Goal: Task Accomplishment & Management: Use online tool/utility

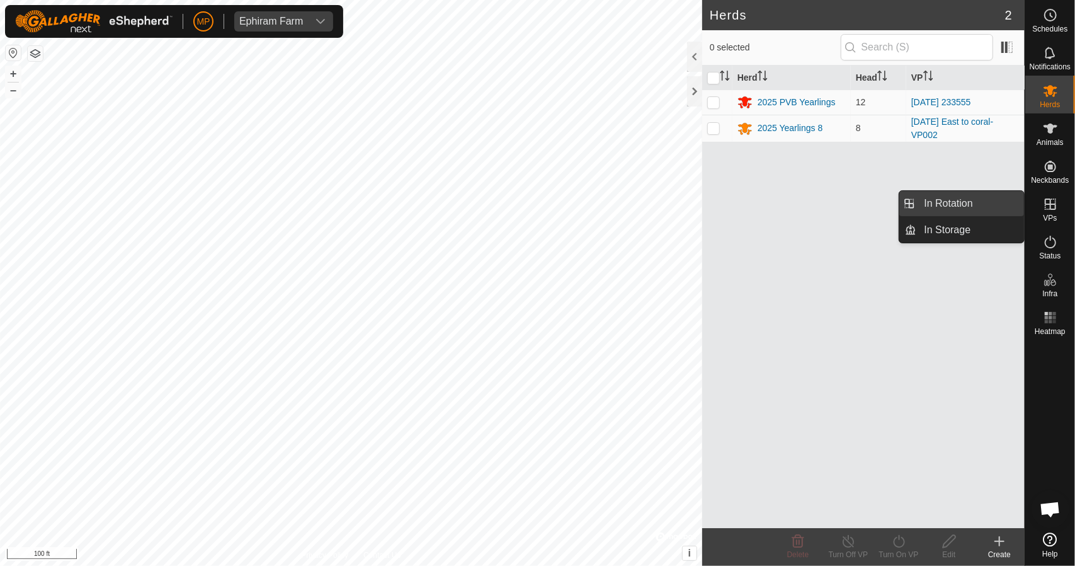
click at [948, 202] on link "In Rotation" at bounding box center [971, 203] width 108 height 25
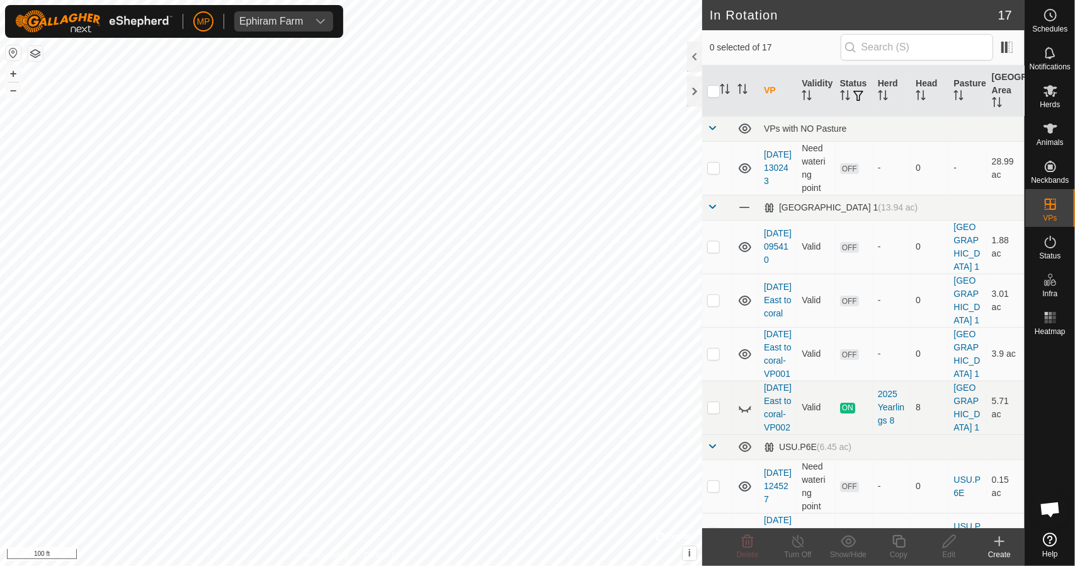
click at [1000, 534] on icon at bounding box center [999, 541] width 15 height 15
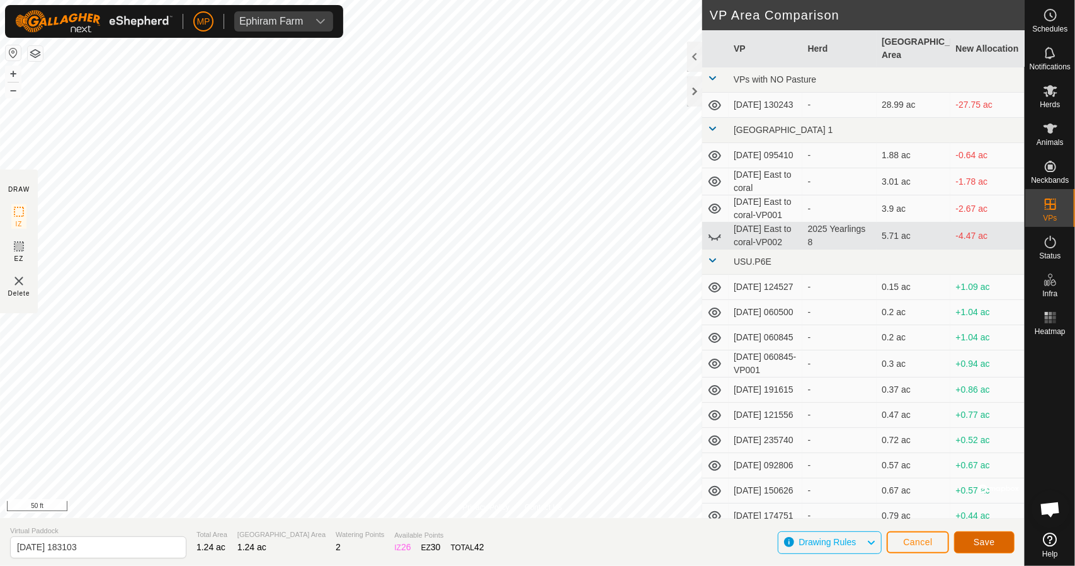
click at [965, 537] on button "Save" at bounding box center [984, 542] width 60 height 22
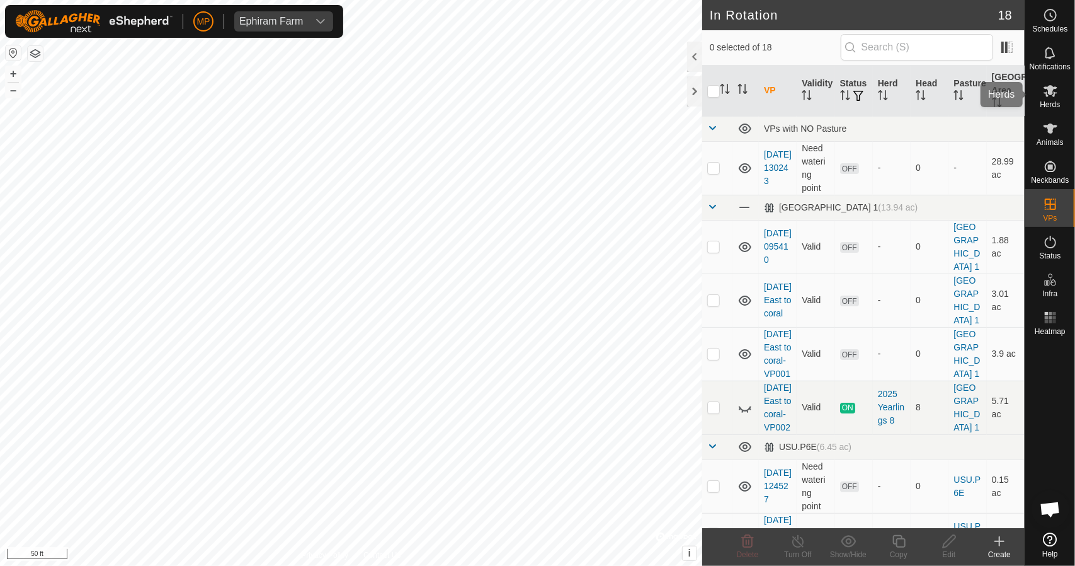
click at [1052, 86] on icon at bounding box center [1051, 91] width 14 height 12
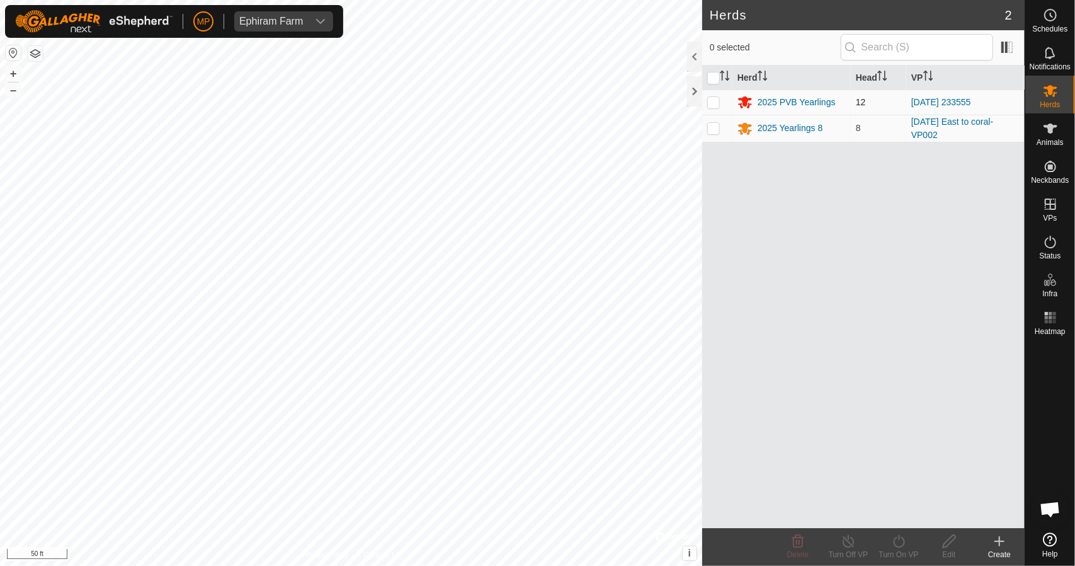
click at [714, 99] on p-checkbox at bounding box center [713, 102] width 13 height 10
checkbox input "true"
click at [907, 544] on icon at bounding box center [899, 541] width 16 height 15
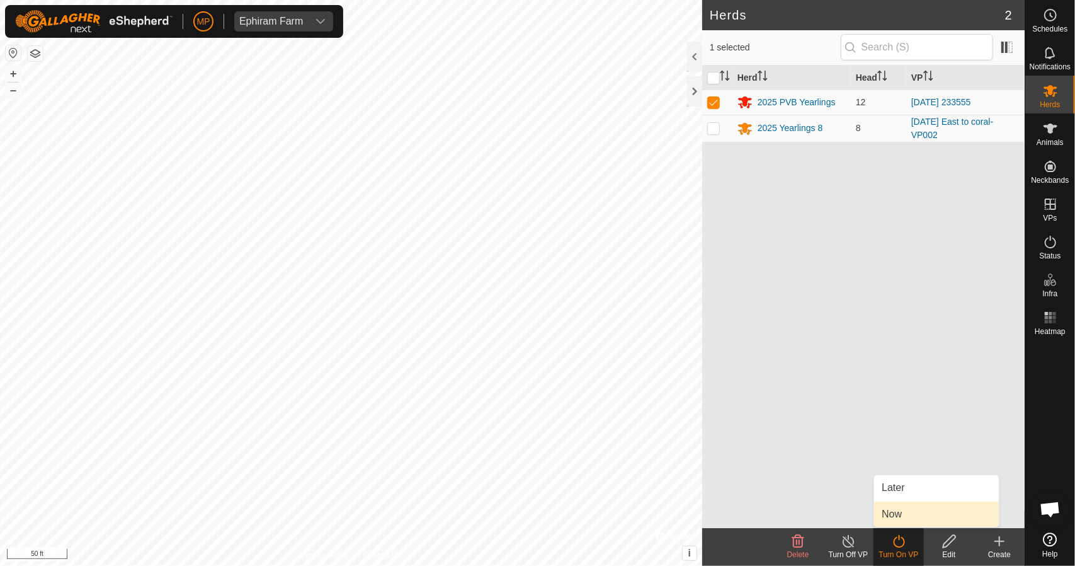
click at [895, 515] on link "Now" at bounding box center [936, 513] width 125 height 25
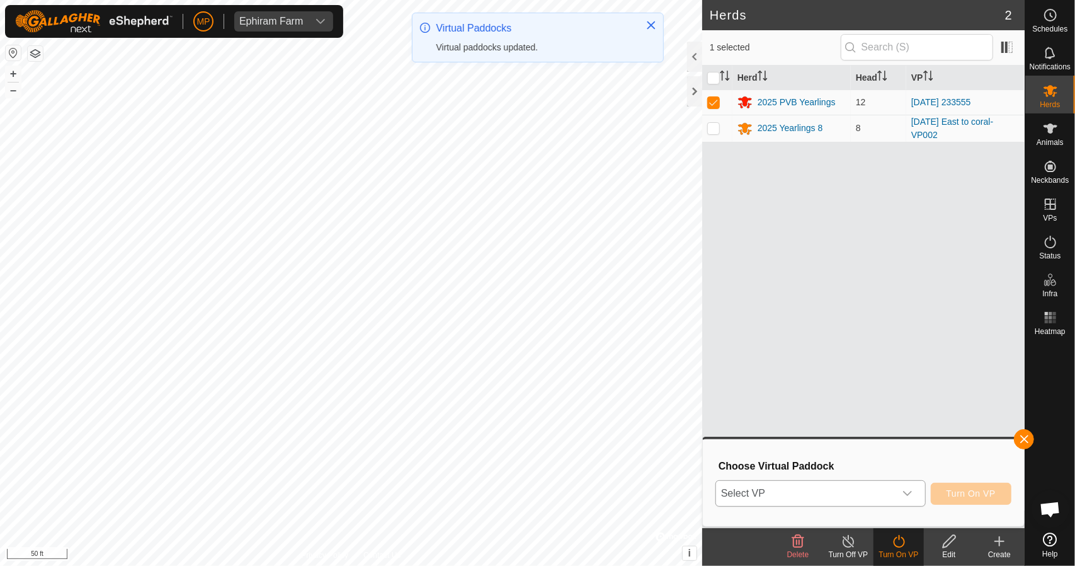
click at [842, 491] on span "Select VP" at bounding box center [805, 493] width 179 height 25
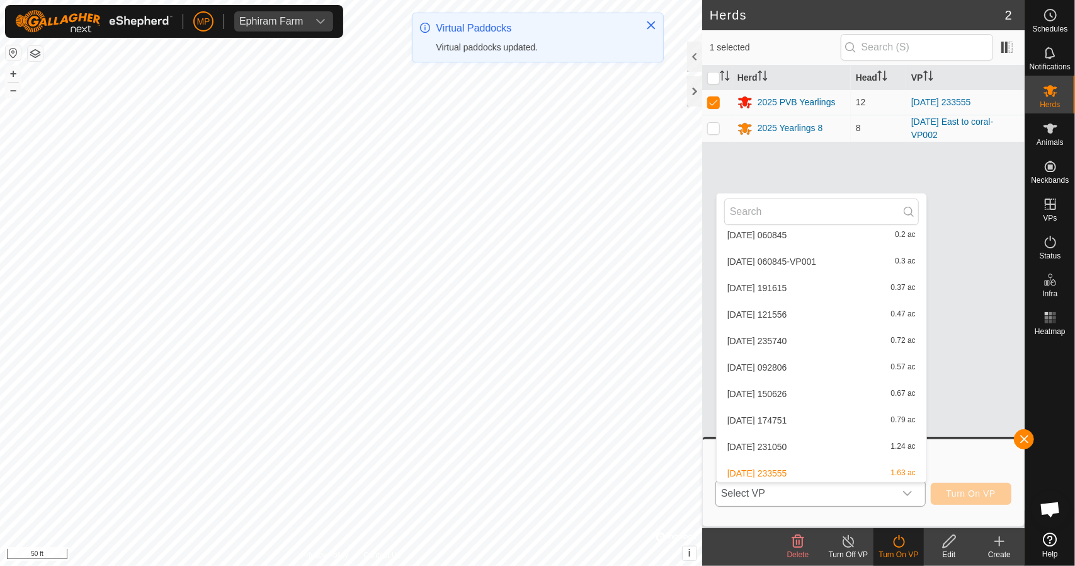
scroll to position [310, 0]
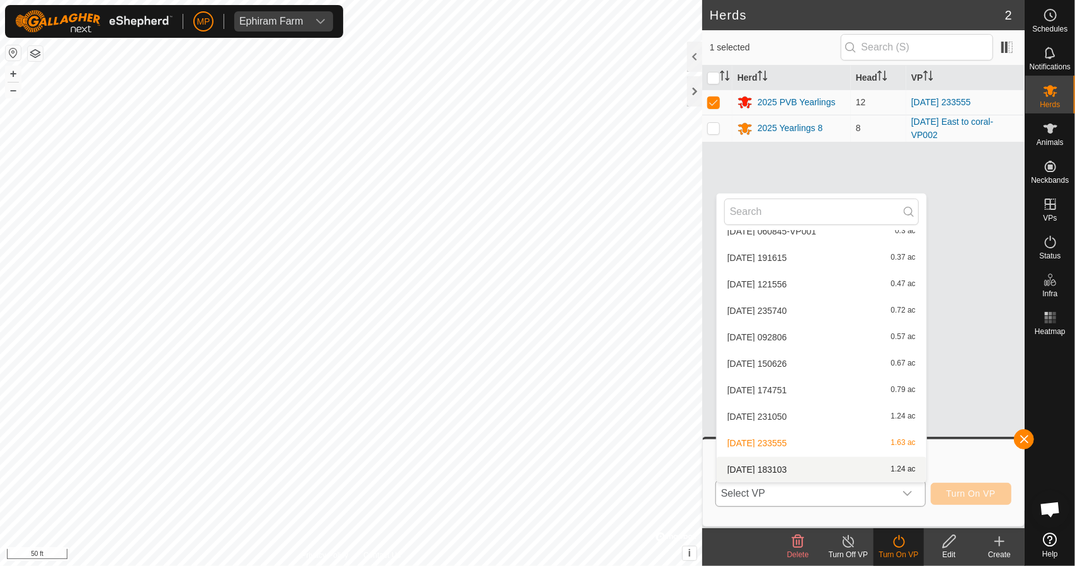
click at [835, 470] on li "[DATE] 183103 1.24 ac" at bounding box center [822, 469] width 210 height 25
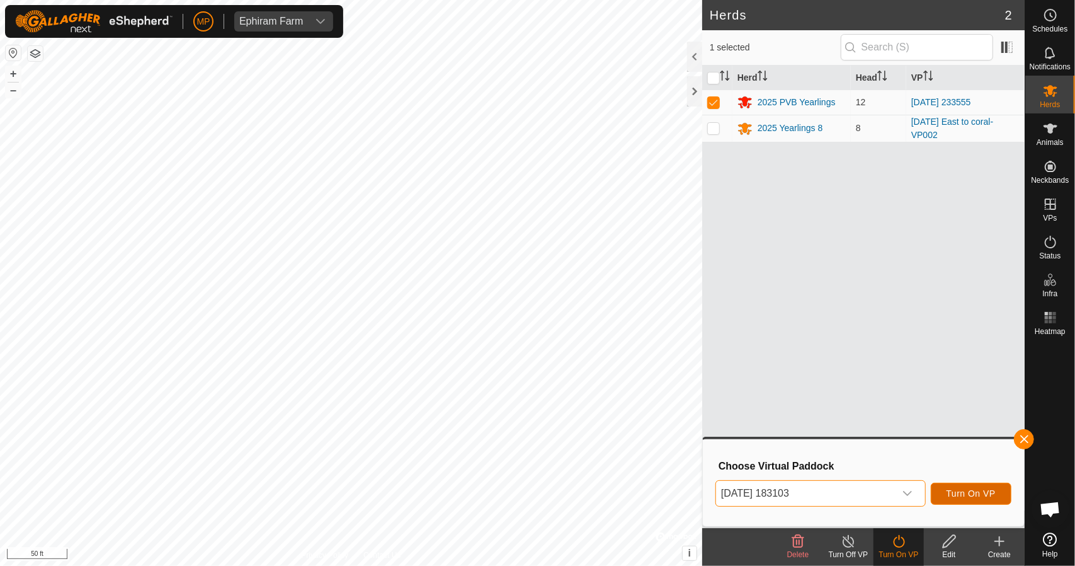
click at [963, 493] on span "Turn On VP" at bounding box center [971, 493] width 49 height 10
